Goal: Information Seeking & Learning: Learn about a topic

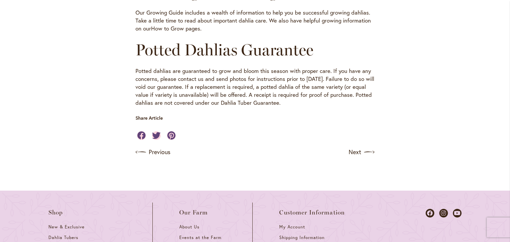
scroll to position [605, 0]
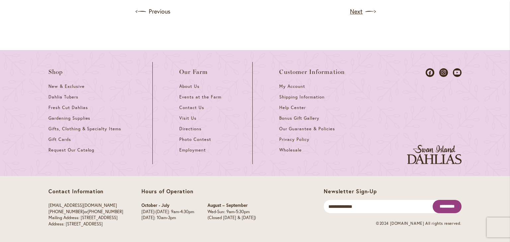
click at [356, 15] on link "Next" at bounding box center [362, 11] width 25 height 11
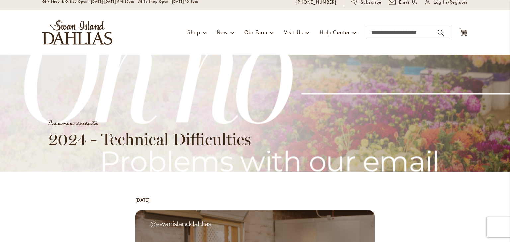
scroll to position [13, 0]
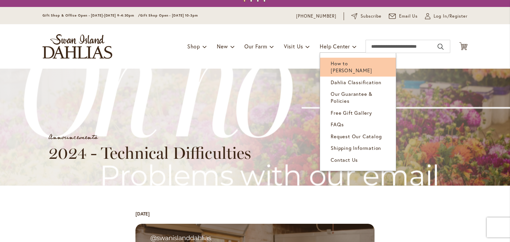
click at [337, 62] on span "How to [PERSON_NAME]" at bounding box center [351, 67] width 41 height 14
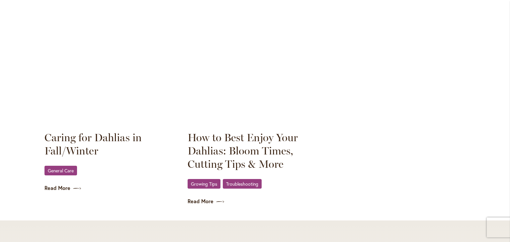
scroll to position [664, 0]
